Goal: Navigation & Orientation: Find specific page/section

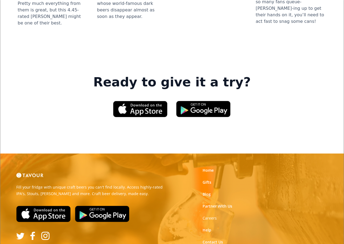
scroll to position [785, 0]
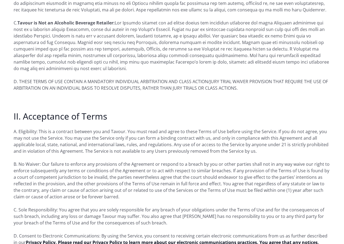
scroll to position [353, 0]
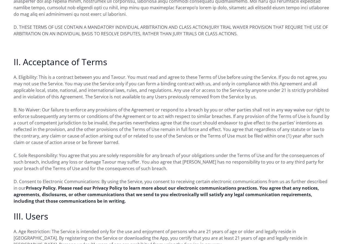
click at [286, 189] on strong "Privacy Policy. Please read our Privacy Policy to learn more about our electron…" at bounding box center [166, 194] width 305 height 19
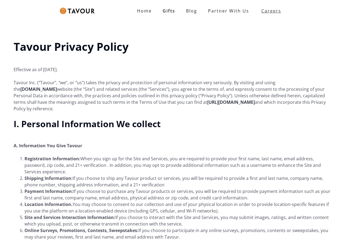
click at [261, 14] on strong "Careers" at bounding box center [271, 10] width 20 height 11
